Goal: Find specific page/section: Find specific page/section

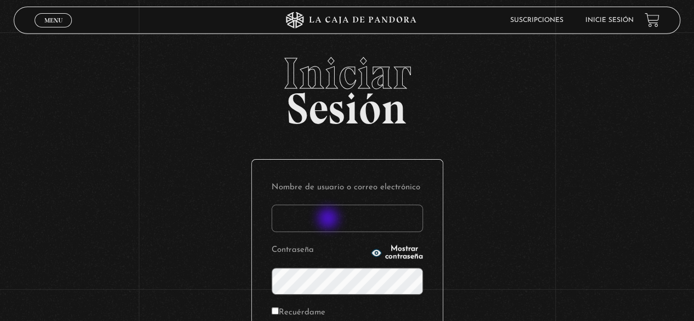
click at [329, 220] on input "Nombre de usuario o correo electrónico" at bounding box center [348, 218] width 152 height 27
type input "lcampos85@gmail.com"
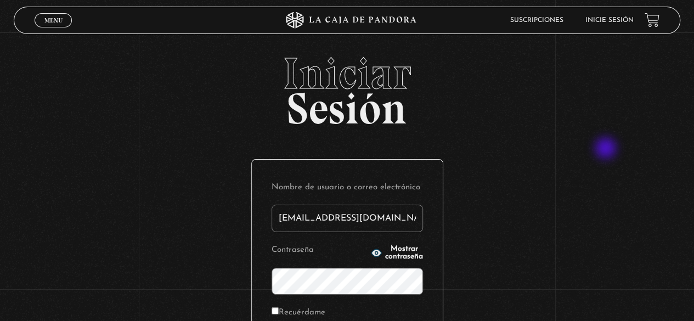
click at [595, 148] on div "Iniciar Sesión Nombre de usuario o correo electrónico lcampos85@gmail.com Contr…" at bounding box center [347, 262] width 694 height 420
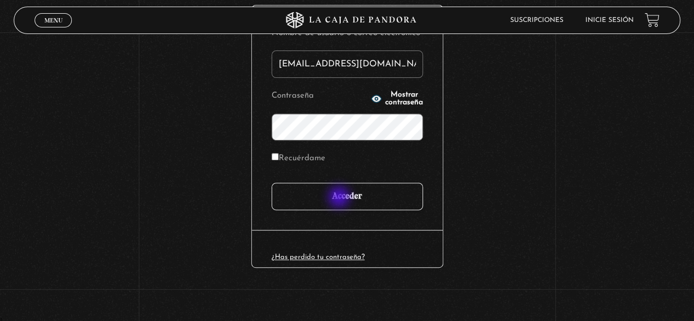
click at [341, 198] on input "Acceder" at bounding box center [348, 196] width 152 height 27
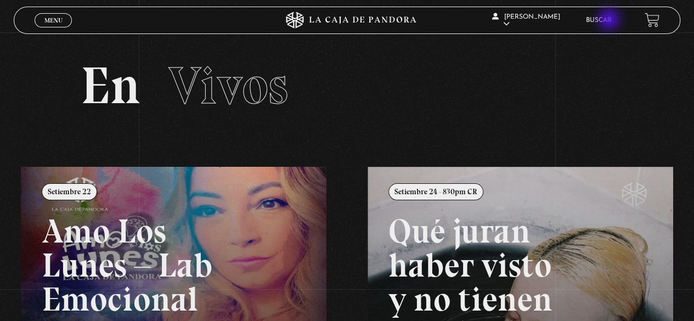
click at [610, 20] on link "Buscar" at bounding box center [599, 20] width 26 height 7
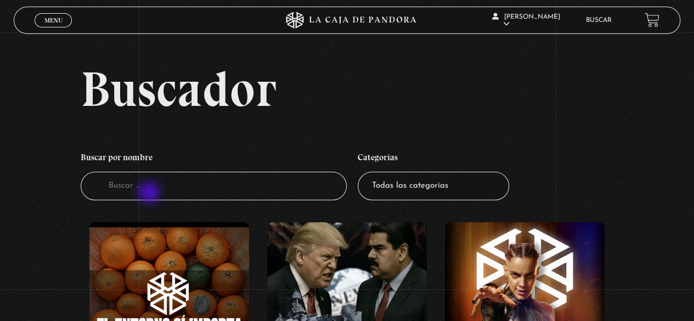
click at [145, 189] on input "Buscador" at bounding box center [214, 186] width 267 height 29
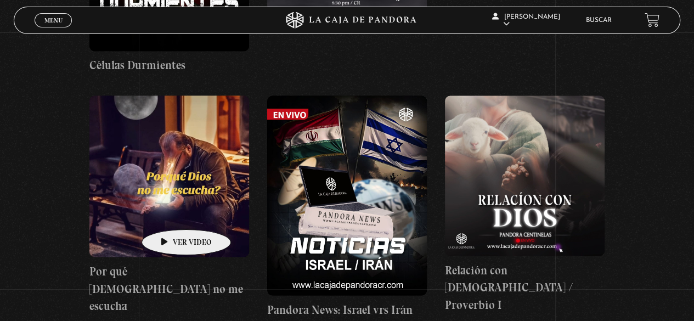
scroll to position [878, 0]
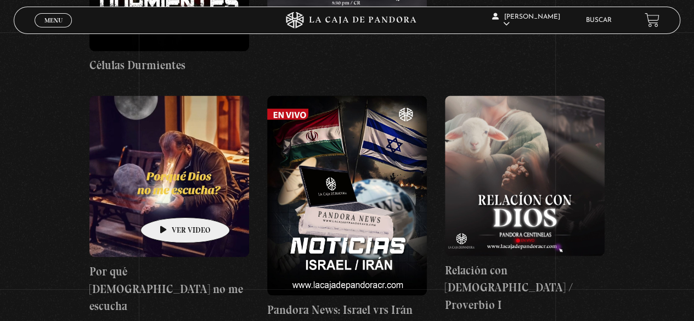
click at [168, 201] on figure at bounding box center [169, 176] width 160 height 161
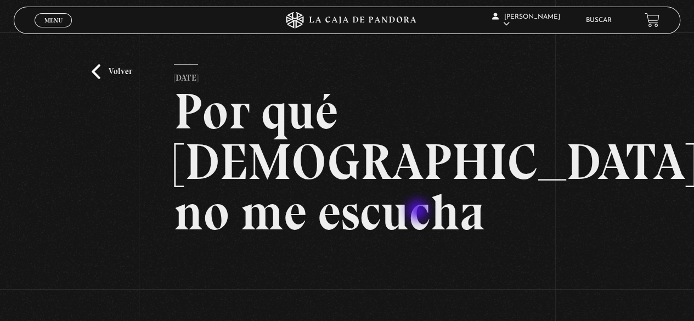
scroll to position [110, 0]
